Goal: Use online tool/utility: Use online tool/utility

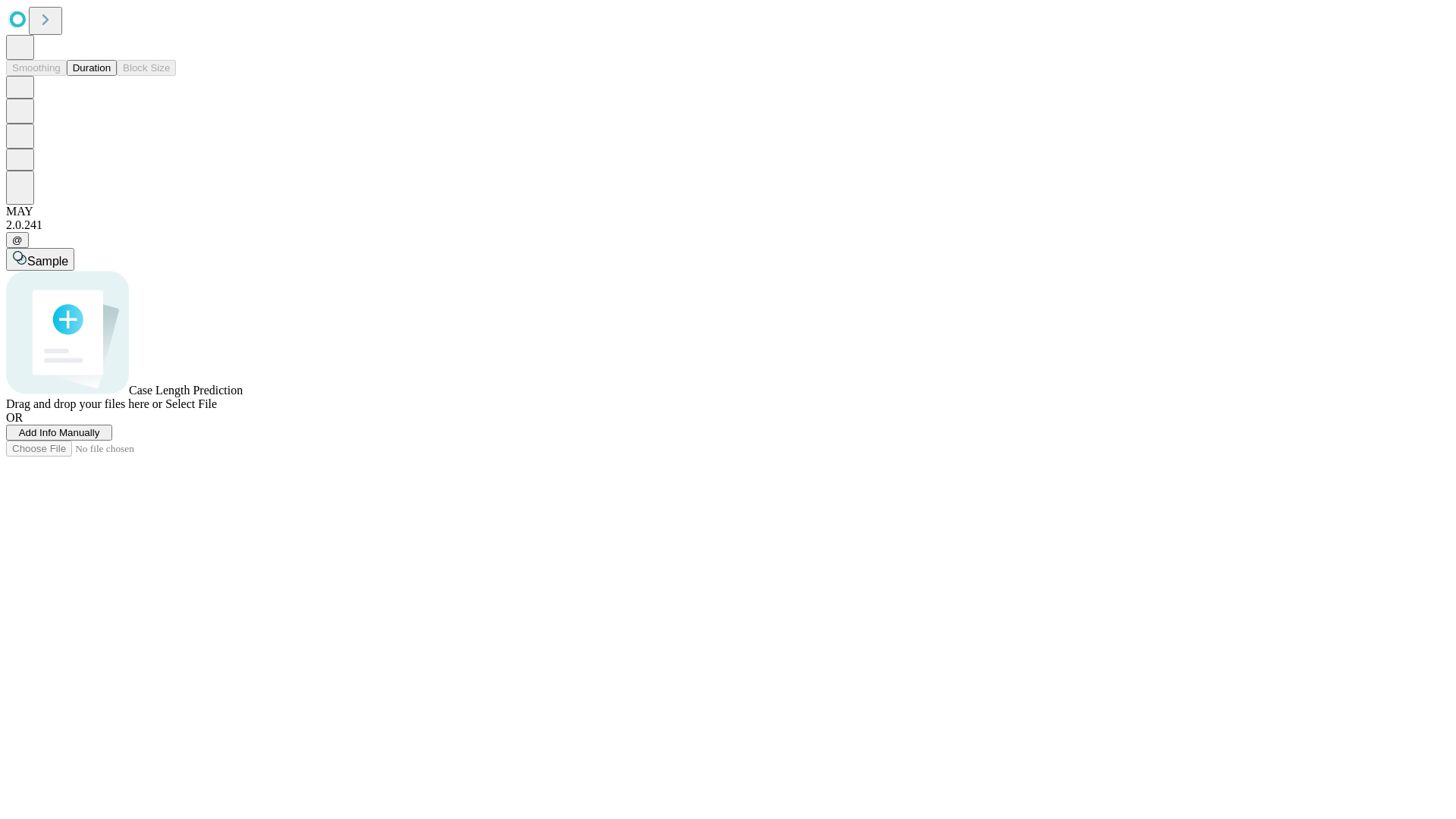
click at [111, 76] on button "Duration" at bounding box center [91, 68] width 50 height 16
click at [100, 438] on span "Add Info Manually" at bounding box center [59, 432] width 81 height 11
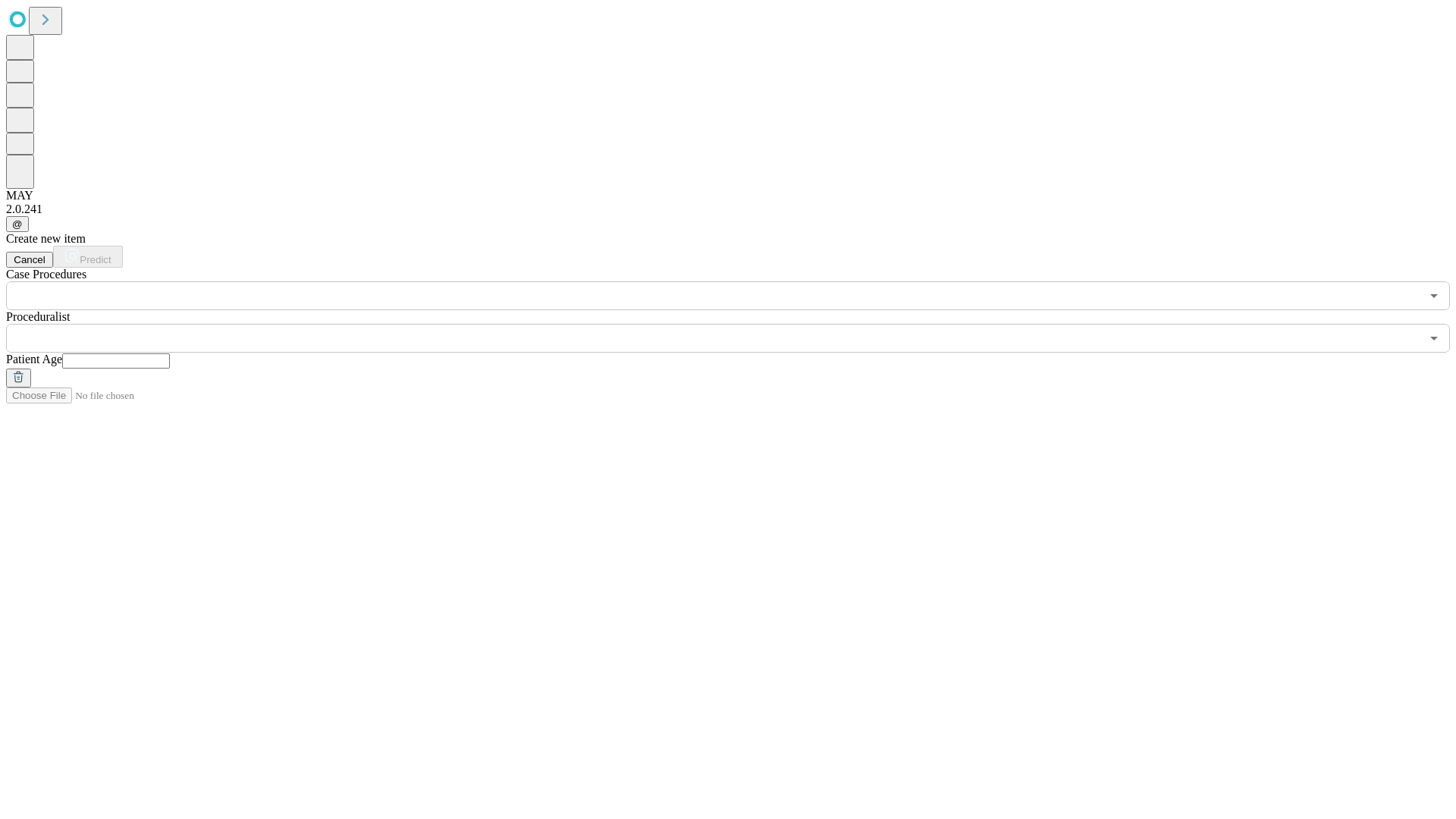
click at [169, 354] on input "text" at bounding box center [115, 361] width 107 height 15
type input "**"
click at [739, 324] on input "text" at bounding box center [713, 338] width 1414 height 29
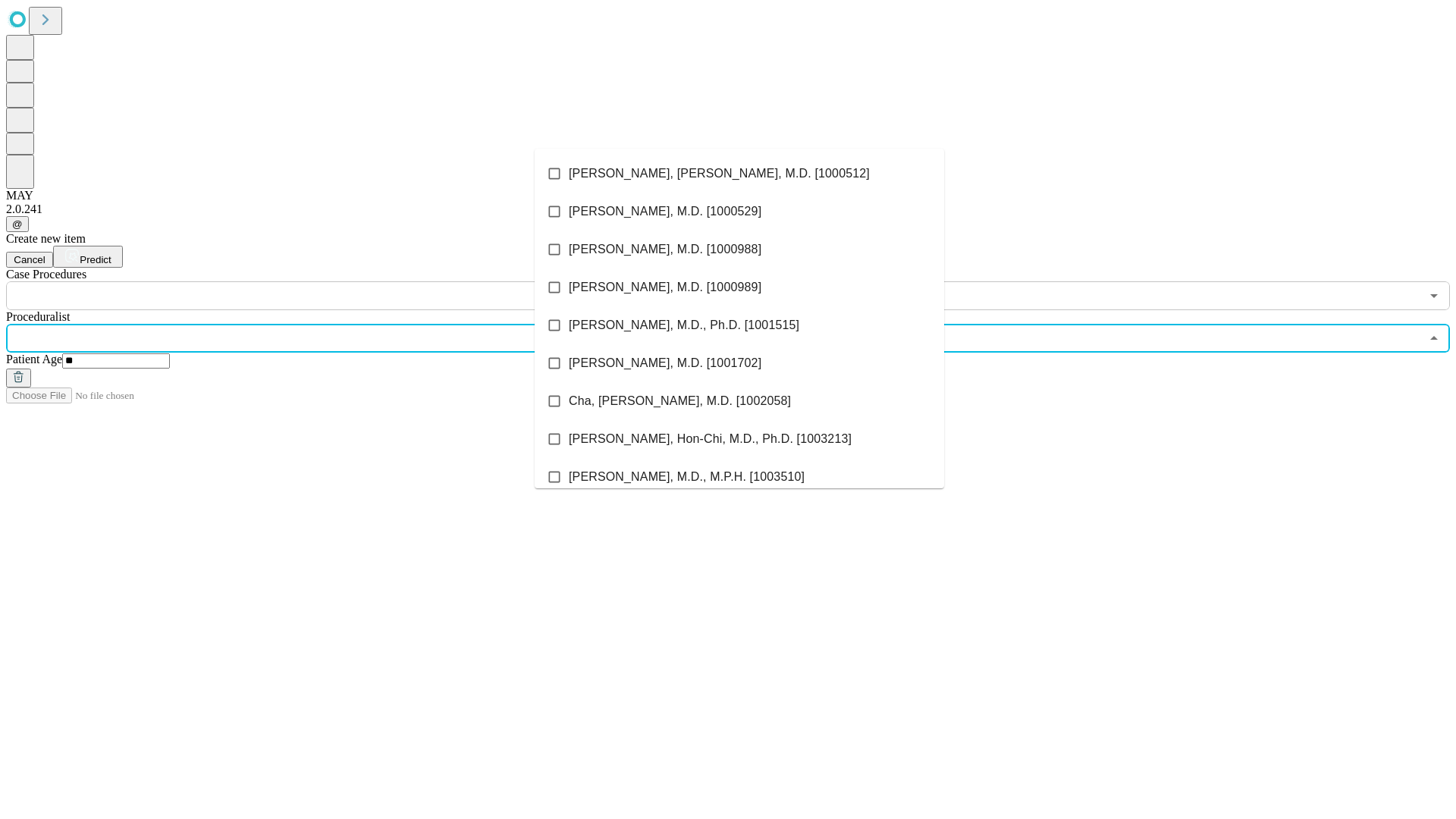
click at [739, 174] on li "[PERSON_NAME], [PERSON_NAME], M.D. [1000512]" at bounding box center [739, 173] width 410 height 38
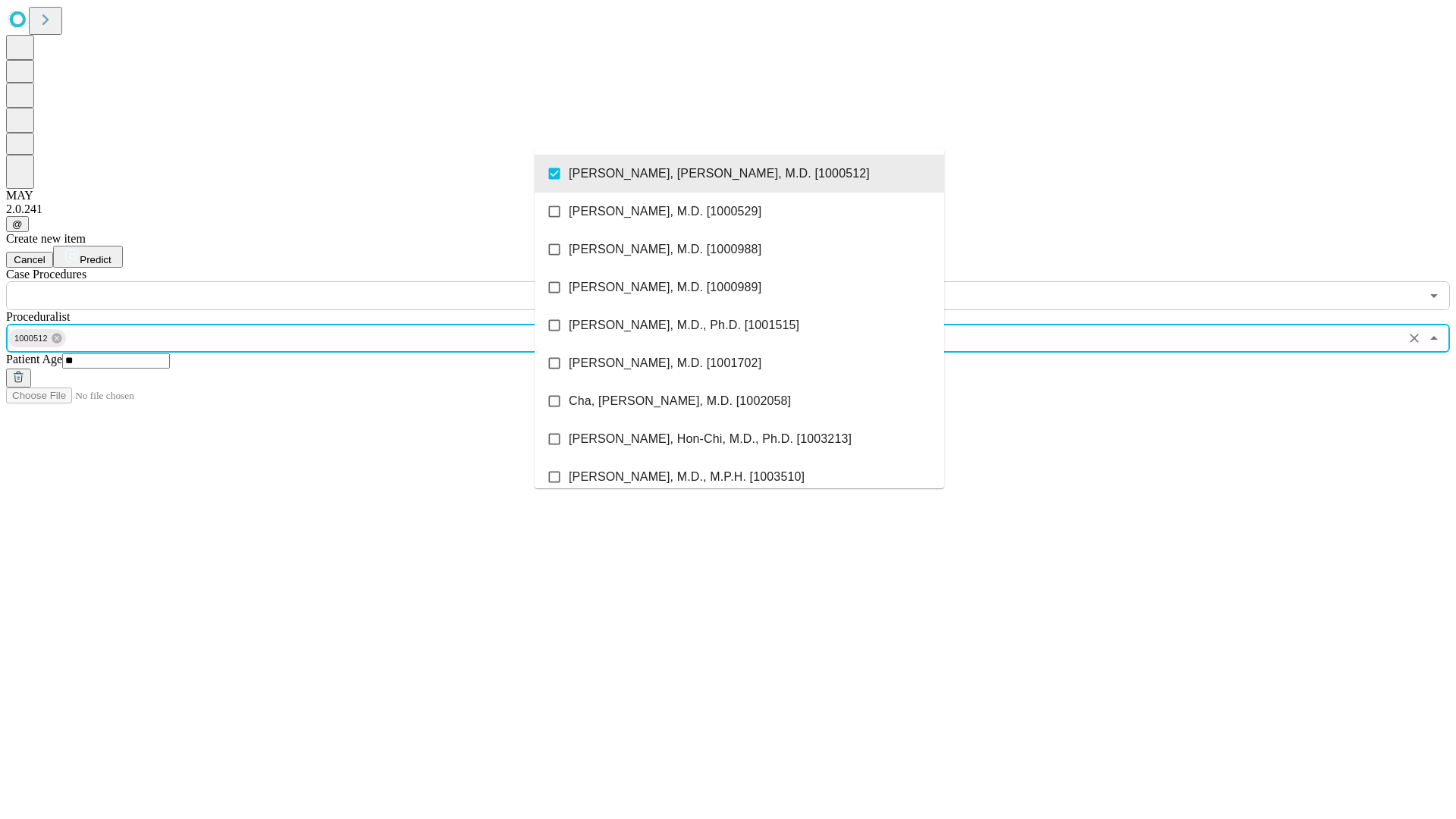
click at [319, 281] on input "text" at bounding box center [713, 295] width 1414 height 29
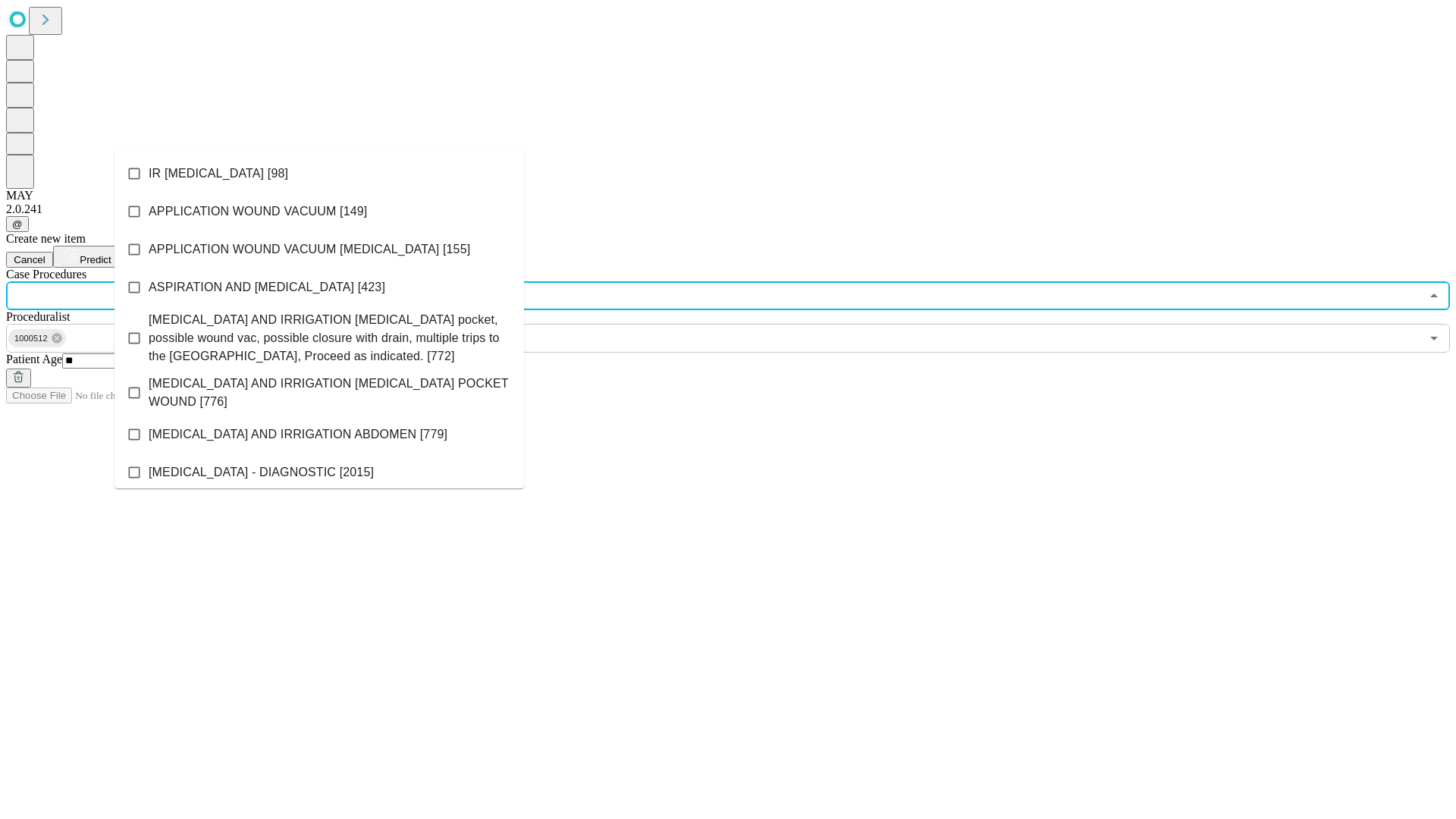
click at [319, 174] on li "IR [MEDICAL_DATA] [98]" at bounding box center [319, 173] width 410 height 38
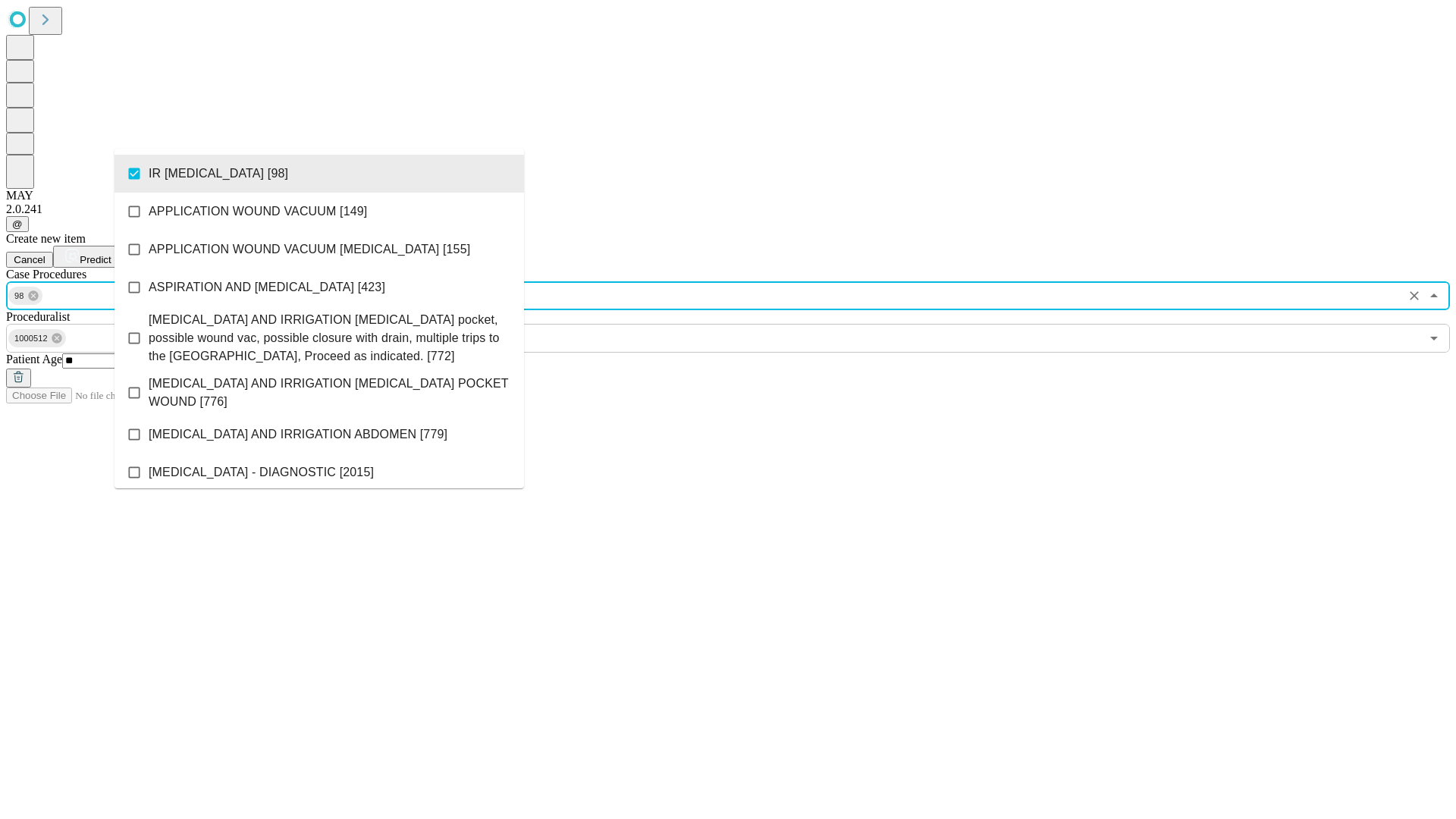
click at [111, 254] on span "Predict" at bounding box center [95, 259] width 31 height 11
